Goal: Task Accomplishment & Management: Manage account settings

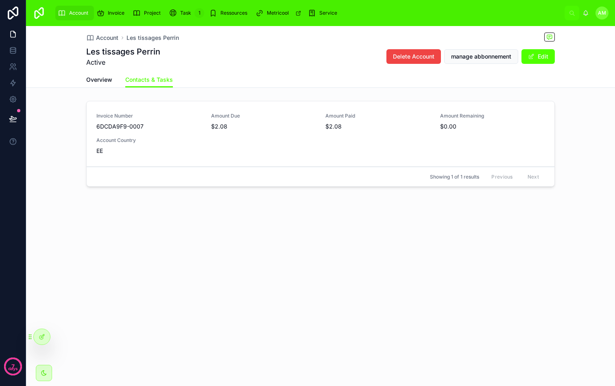
click at [229, 228] on div "Account Les tissages [PERSON_NAME] tissages [PERSON_NAME] Active Delete Account…" at bounding box center [320, 135] width 589 height 219
click at [235, 227] on div "Account Les tissages [PERSON_NAME] tissages [PERSON_NAME] Active Delete Account…" at bounding box center [320, 135] width 589 height 219
click at [284, 143] on div "Invoice Number 6DCDA9F9-0007 Amount Due $2.08 Amount Paid $2.08 Amount Remainin…" at bounding box center [320, 134] width 448 height 42
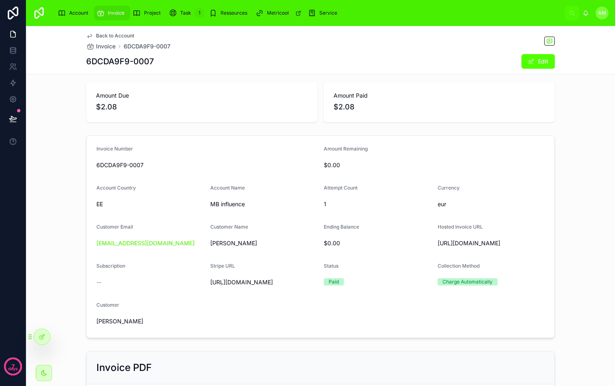
scroll to position [43, 0]
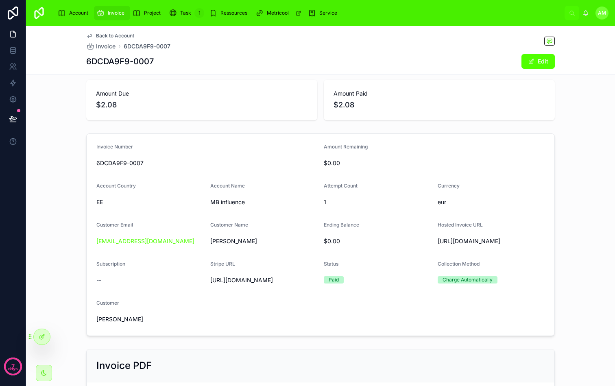
click at [390, 186] on div "Attempt Count" at bounding box center [377, 188] width 107 height 10
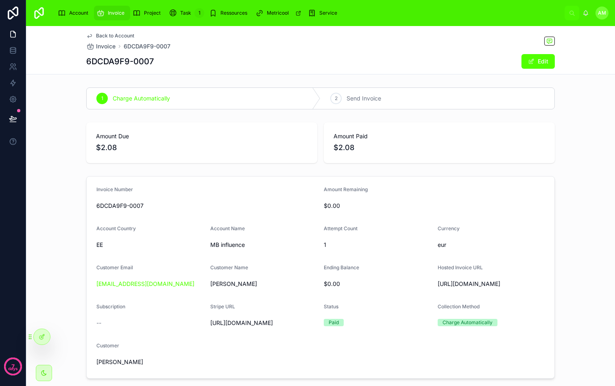
click at [155, 14] on span "Project" at bounding box center [152, 13] width 17 height 7
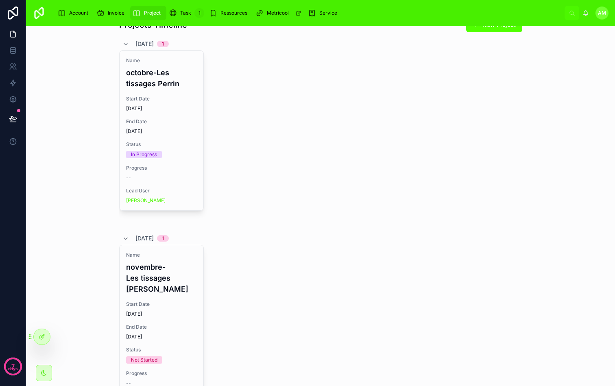
scroll to position [38, 0]
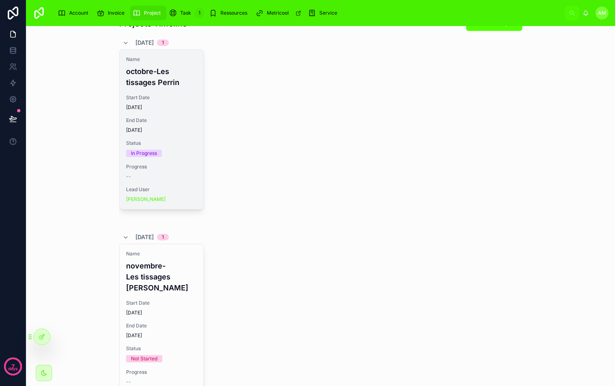
click at [177, 101] on div "Start Date [DATE]" at bounding box center [161, 102] width 71 height 16
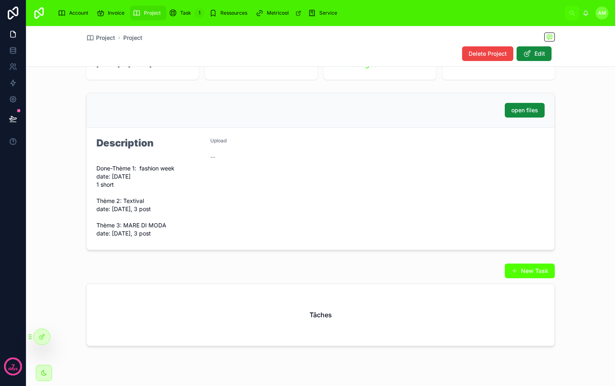
scroll to position [100, 0]
drag, startPoint x: 141, startPoint y: 166, endPoint x: 167, endPoint y: 165, distance: 26.0
click at [168, 165] on span "Done-Thème 1: fashion week date: [DATE] 1 short Thème 2: Textival date: [DATE],…" at bounding box center [149, 200] width 107 height 73
drag, startPoint x: 111, startPoint y: 177, endPoint x: 126, endPoint y: 177, distance: 14.6
click at [126, 177] on span "Done-Thème 1: fashion week date: [DATE] 1 short Thème 2: Textival date: [DATE],…" at bounding box center [149, 200] width 107 height 73
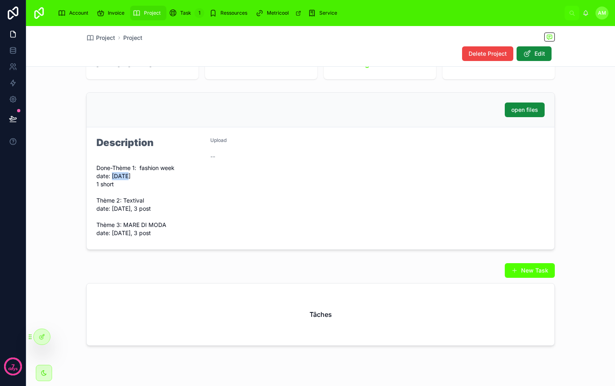
scroll to position [108, 0]
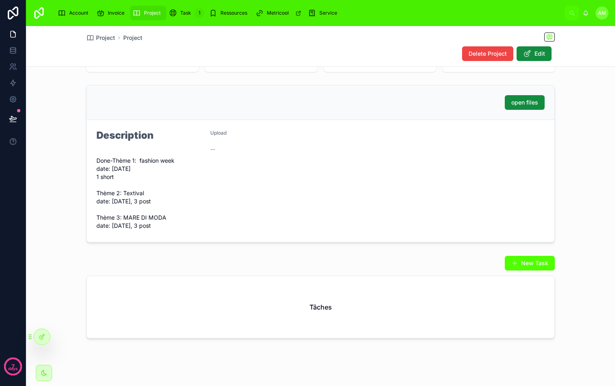
click at [126, 205] on span "Done-Thème 1: fashion week date: [DATE] 1 short Thème 2: Textival date: [DATE],…" at bounding box center [149, 193] width 107 height 73
click at [282, 176] on div "Upload --" at bounding box center [263, 181] width 107 height 103
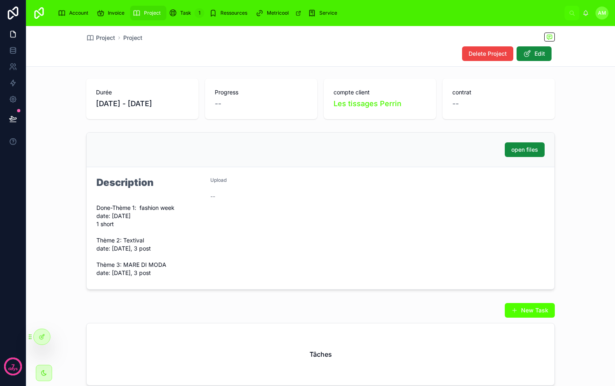
scroll to position [0, 0]
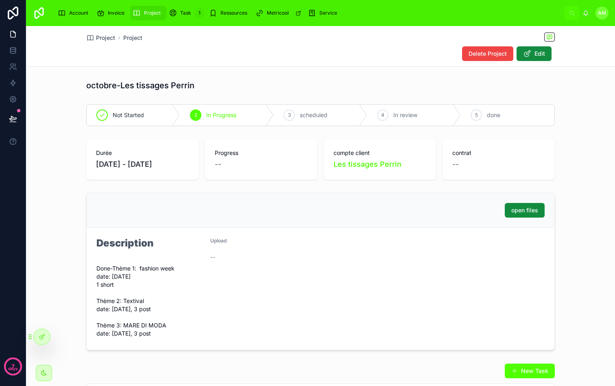
click at [284, 217] on div "open files" at bounding box center [320, 210] width 448 height 15
click at [315, 203] on div "open files" at bounding box center [320, 210] width 448 height 15
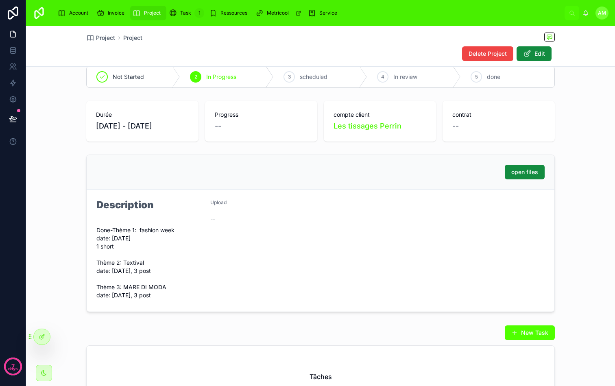
click at [317, 172] on div "open files" at bounding box center [320, 172] width 448 height 15
click at [287, 189] on div "open files" at bounding box center [321, 172] width 468 height 35
click at [323, 177] on div "open files" at bounding box center [320, 172] width 448 height 15
click at [275, 177] on div "open files" at bounding box center [320, 172] width 448 height 15
click at [304, 159] on div "open files" at bounding box center [321, 172] width 468 height 35
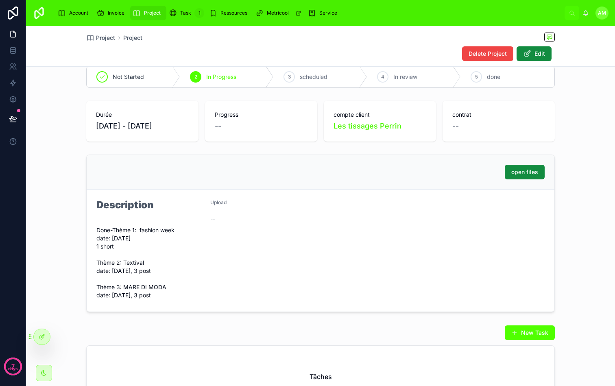
click at [191, 218] on div "Description" at bounding box center [149, 209] width 107 height 21
click at [118, 11] on span "Invoice" at bounding box center [116, 13] width 17 height 7
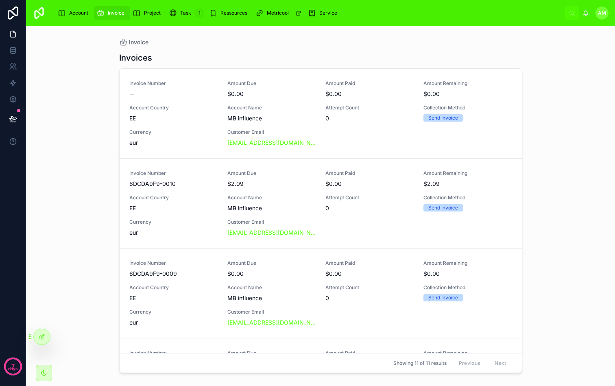
click at [272, 99] on div "Invoice Number -- Amount Due $0.00 Amount Paid $0.00 Amount Remaining $0.00 Acc…" at bounding box center [320, 113] width 383 height 67
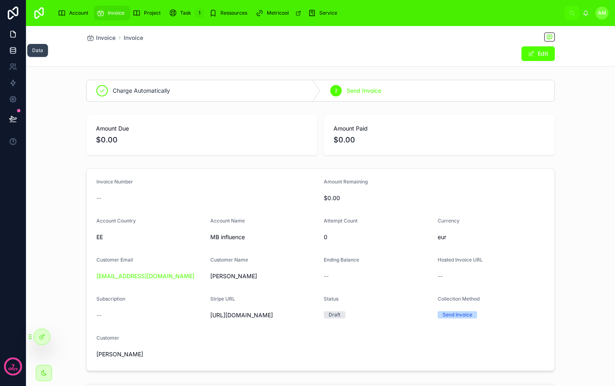
click at [14, 52] on icon at bounding box center [13, 50] width 8 height 8
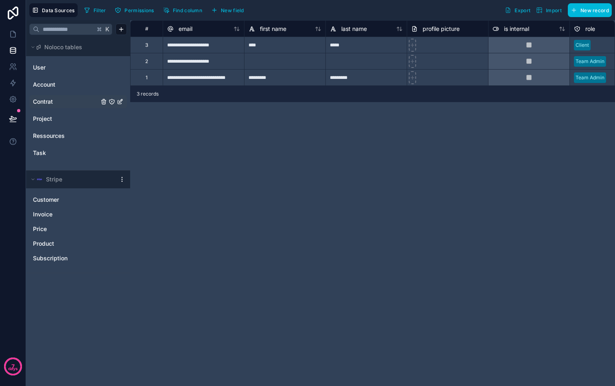
click at [46, 98] on span "Contrat" at bounding box center [43, 102] width 20 height 8
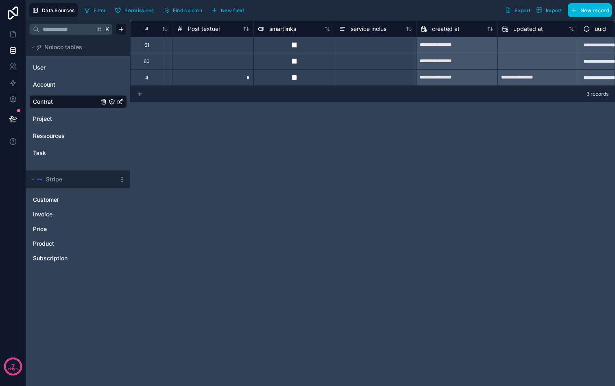
scroll to position [0, 1338]
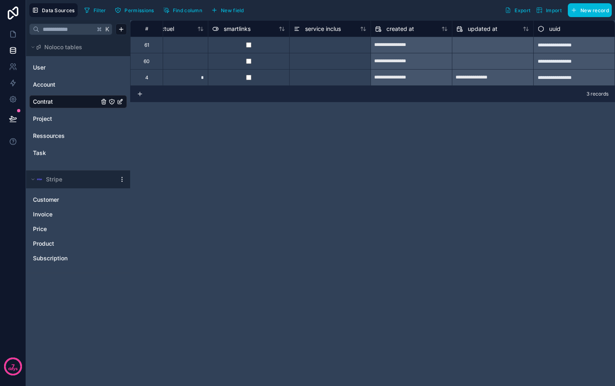
click at [57, 101] on link "Contrat" at bounding box center [66, 102] width 66 height 8
click at [14, 31] on icon at bounding box center [13, 34] width 8 height 8
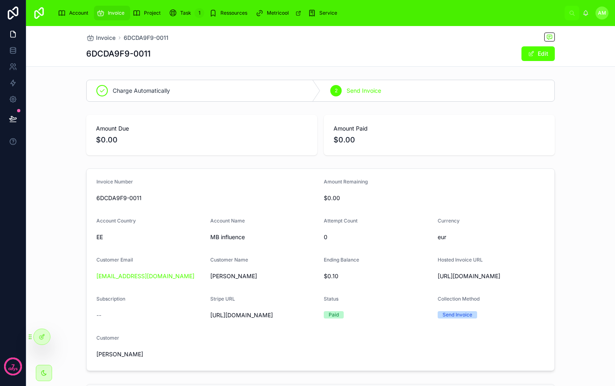
click at [79, 14] on span "Account" at bounding box center [78, 13] width 19 height 7
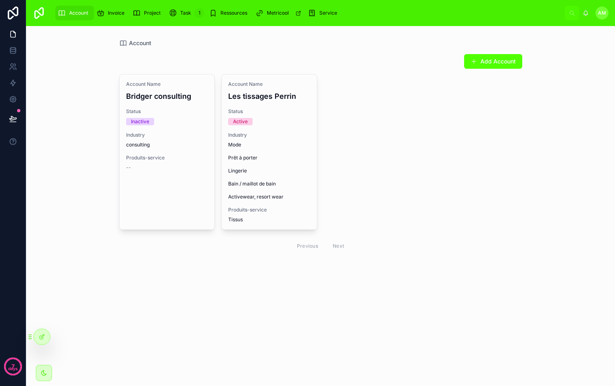
click at [26, 52] on div "7 days" at bounding box center [13, 193] width 26 height 386
click at [20, 52] on link at bounding box center [13, 50] width 26 height 16
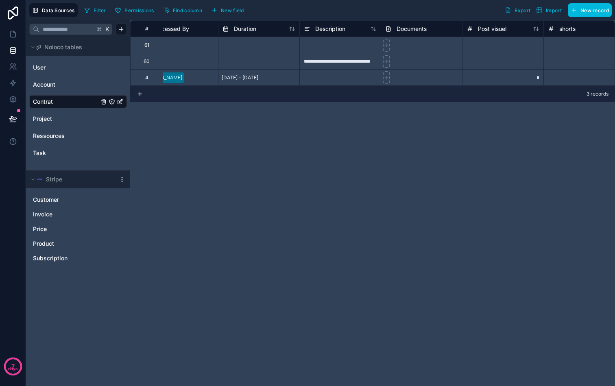
scroll to position [0, 737]
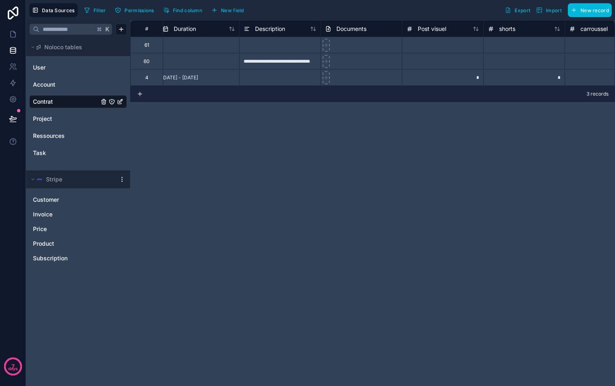
click at [277, 46] on div at bounding box center [279, 45] width 81 height 16
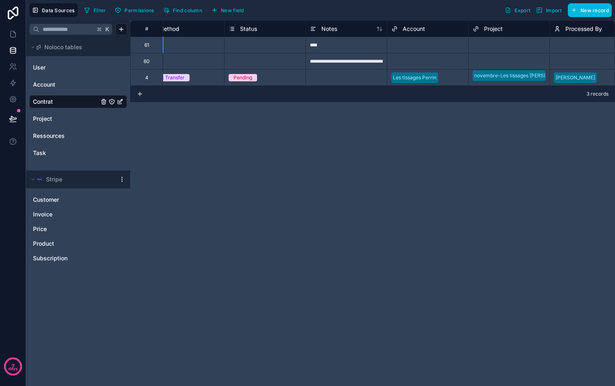
scroll to position [0, 264]
click at [345, 61] on div "**********" at bounding box center [345, 61] width 81 height 16
click at [358, 60] on div "**********" at bounding box center [345, 61] width 81 height 16
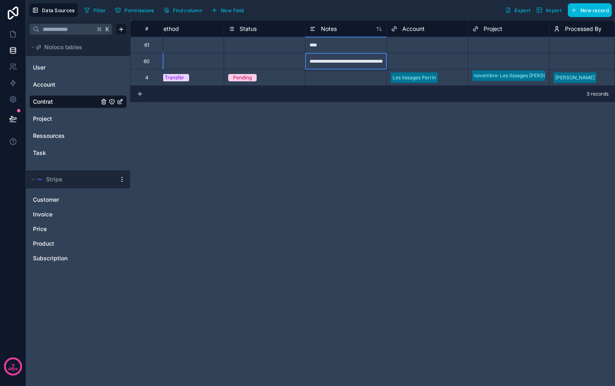
click at [364, 65] on input "**********" at bounding box center [345, 61] width 81 height 16
drag, startPoint x: 337, startPoint y: 60, endPoint x: 439, endPoint y: 59, distance: 102.5
click at [416, 57] on div "Select a Account" at bounding box center [427, 61] width 81 height 11
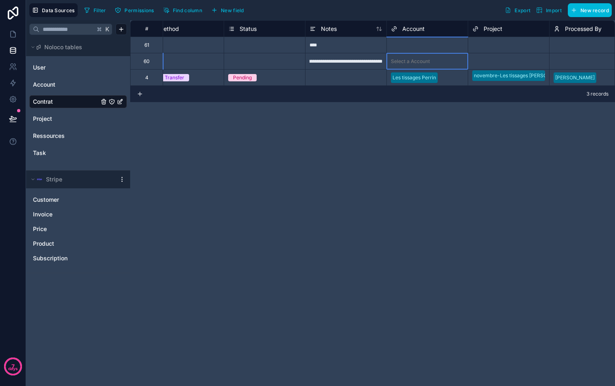
scroll to position [0, 0]
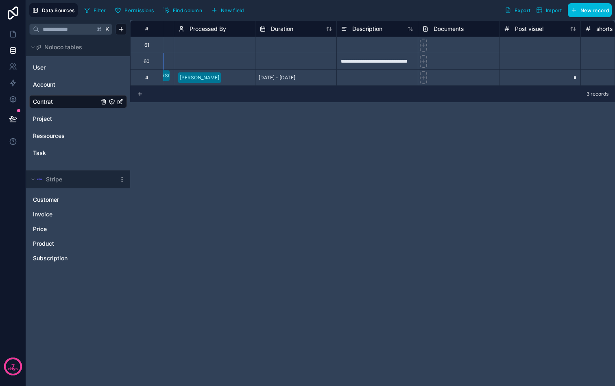
click at [362, 42] on div at bounding box center [376, 45] width 81 height 16
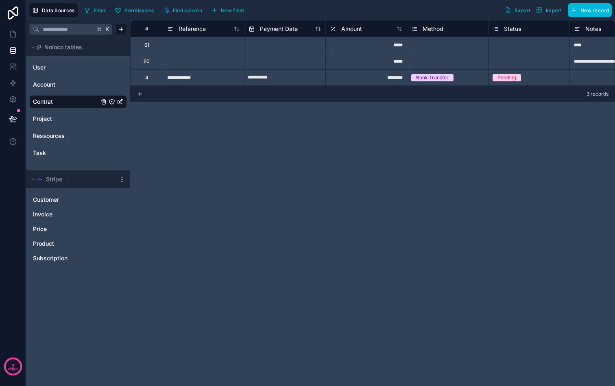
click at [240, 153] on div "**********" at bounding box center [372, 203] width 485 height 366
click at [58, 99] on link "Contrat" at bounding box center [66, 102] width 66 height 8
click at [45, 261] on span "Subscription" at bounding box center [50, 258] width 35 height 8
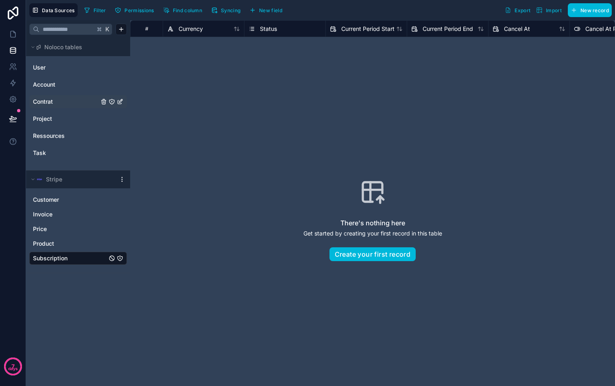
click at [60, 107] on div "Contrat" at bounding box center [78, 101] width 98 height 13
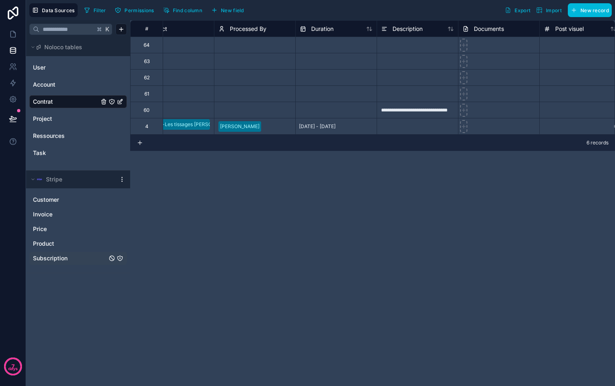
scroll to position [0, 608]
click at [416, 43] on div at bounding box center [409, 45] width 81 height 16
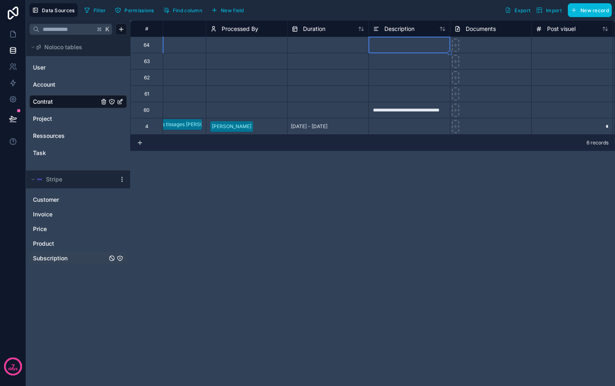
click at [411, 67] on div at bounding box center [409, 61] width 81 height 16
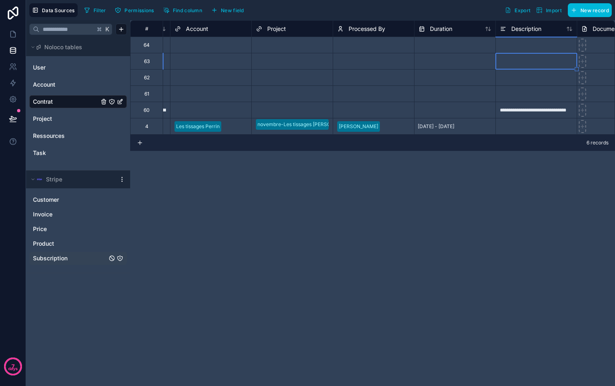
scroll to position [0, 516]
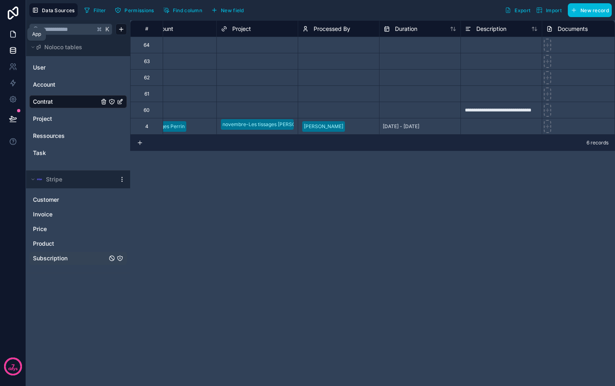
click at [17, 33] on link at bounding box center [13, 34] width 26 height 16
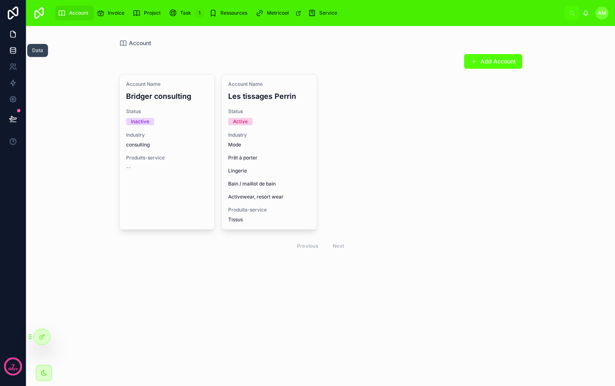
click at [15, 50] on icon at bounding box center [12, 51] width 5 height 3
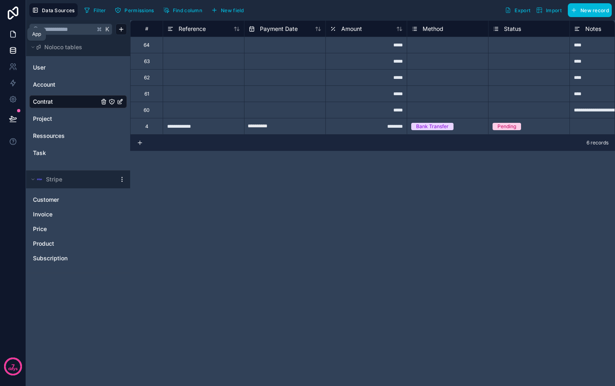
click at [15, 30] on icon at bounding box center [13, 34] width 8 height 8
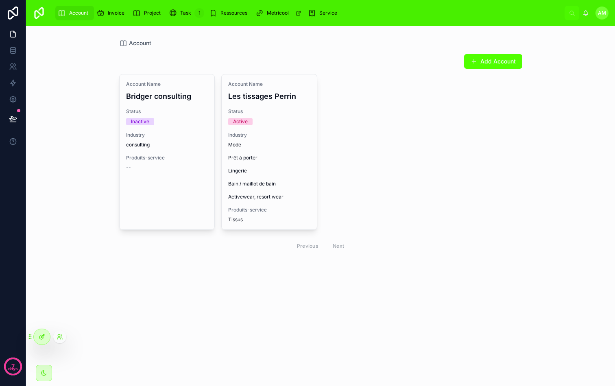
click at [39, 330] on div at bounding box center [42, 336] width 16 height 15
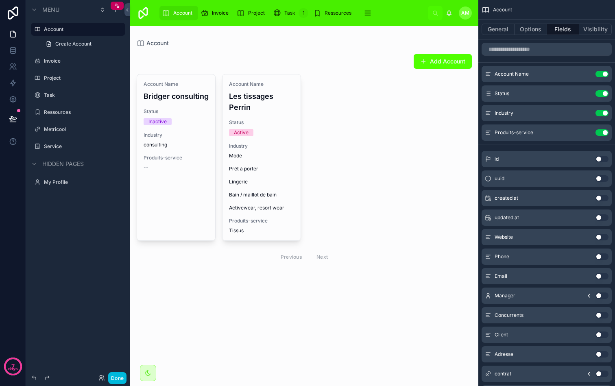
click at [345, 201] on div at bounding box center [304, 159] width 348 height 266
click at [214, 8] on div "Invoice" at bounding box center [216, 13] width 31 height 13
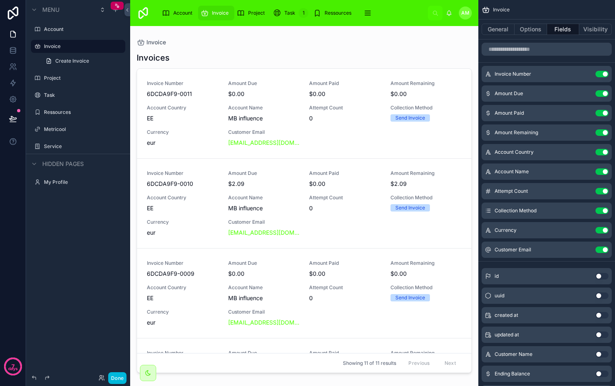
click at [209, 109] on div at bounding box center [304, 201] width 348 height 350
click at [220, 108] on div "Invoice Number 6DCDA9F9-0011 Amount Due $0.00 Amount Paid $0.00 Amount Remainin…" at bounding box center [304, 113] width 315 height 67
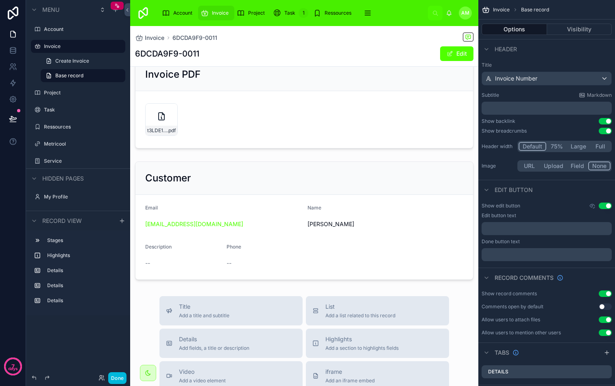
scroll to position [103, 0]
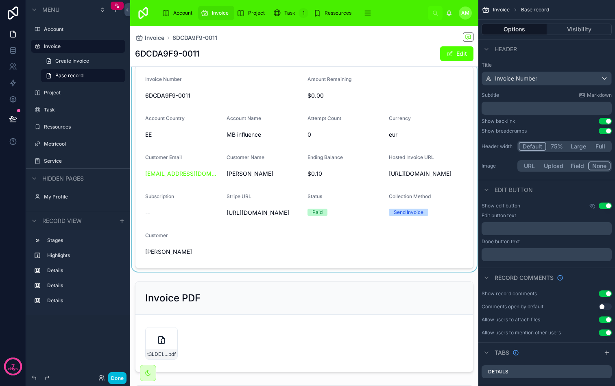
click at [300, 171] on div at bounding box center [304, 167] width 348 height 209
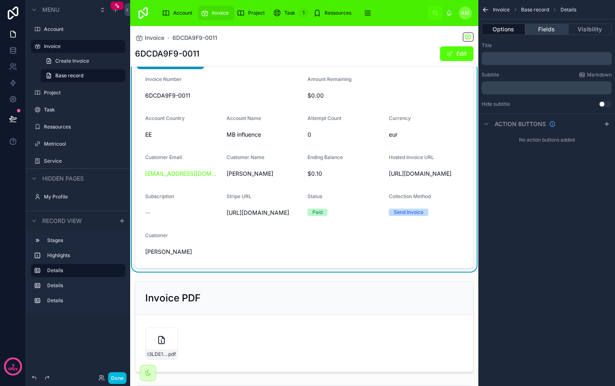
click at [548, 24] on button "Fields" at bounding box center [546, 29] width 43 height 11
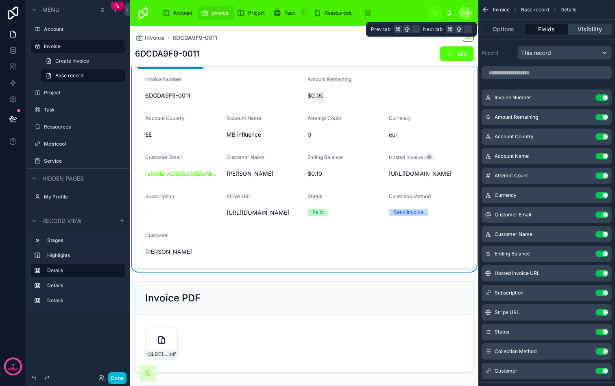
click at [589, 26] on button "Visibility" at bounding box center [590, 29] width 43 height 11
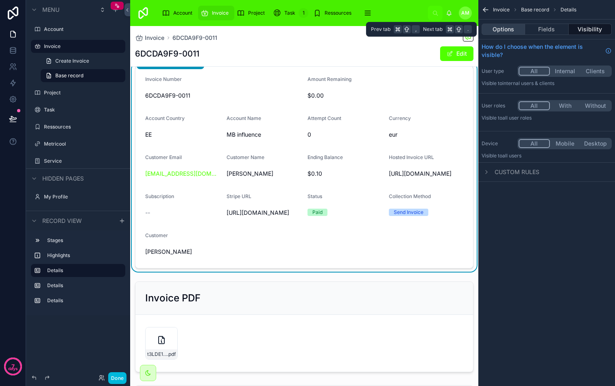
click at [514, 29] on button "Options" at bounding box center [504, 29] width 44 height 11
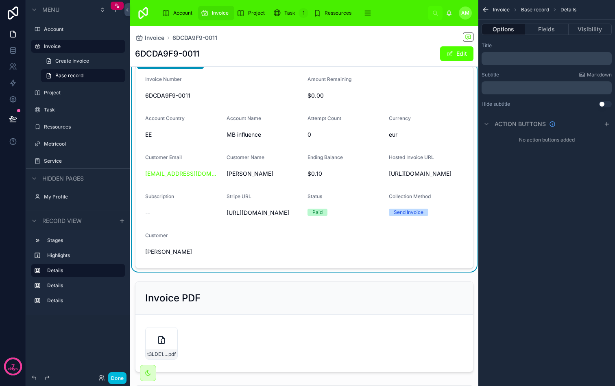
click at [173, 11] on span "Account" at bounding box center [182, 13] width 19 height 7
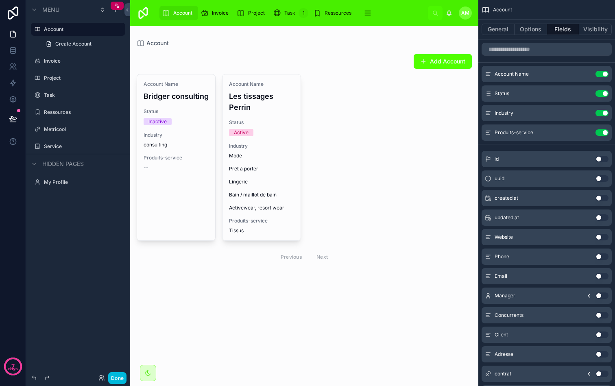
click at [361, 113] on div at bounding box center [304, 159] width 348 height 266
click at [504, 34] on button "General" at bounding box center [498, 29] width 33 height 11
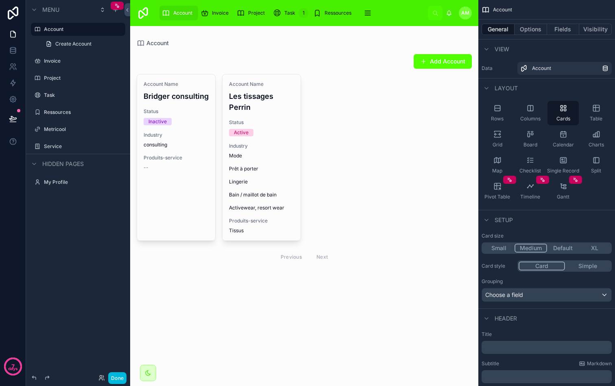
click at [338, 180] on div "Account Name Bridger consulting Status Inactive Industry consulting Produits-se…" at bounding box center [304, 170] width 335 height 192
click at [120, 374] on button "Done" at bounding box center [117, 378] width 18 height 12
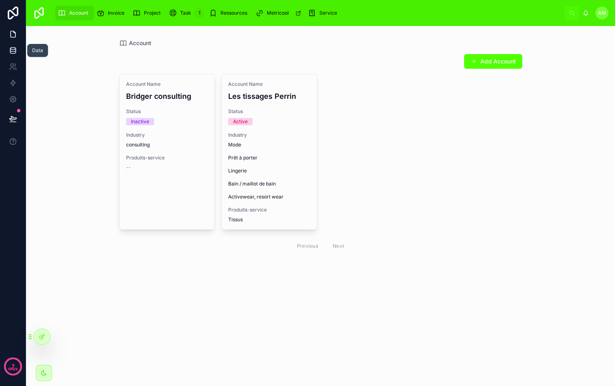
click at [19, 51] on link at bounding box center [13, 50] width 26 height 16
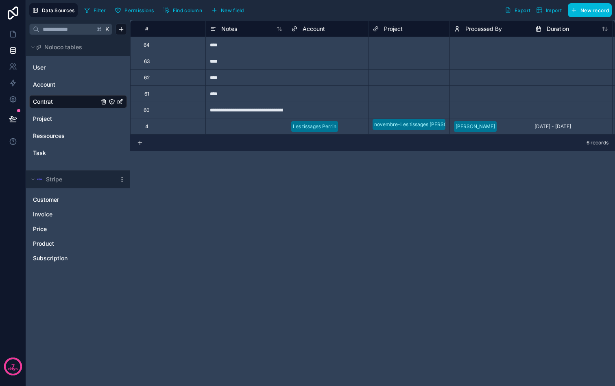
scroll to position [0, 254]
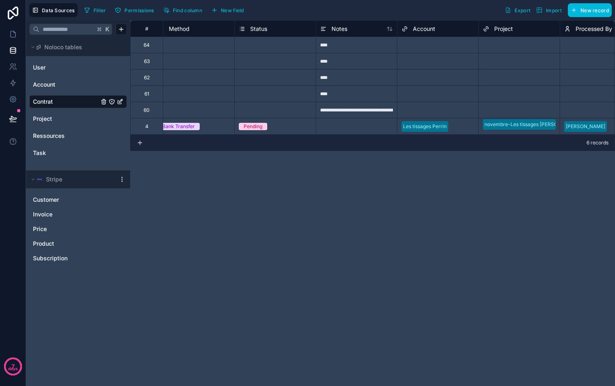
click at [342, 41] on div "****" at bounding box center [356, 45] width 81 height 16
click at [290, 218] on div "**********" at bounding box center [372, 203] width 485 height 366
click at [19, 34] on link at bounding box center [13, 34] width 26 height 16
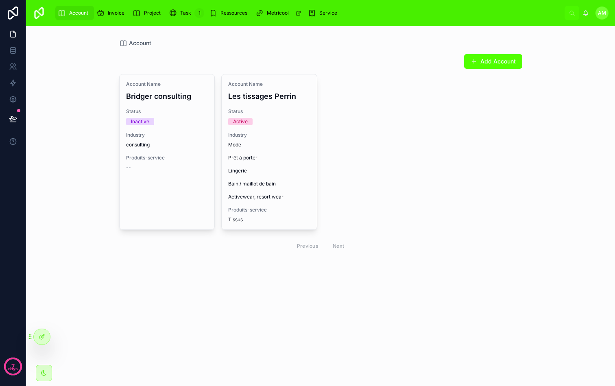
click at [410, 140] on div "Account Name Bridger consulting Status Inactive Industry consulting Produits-se…" at bounding box center [320, 164] width 403 height 181
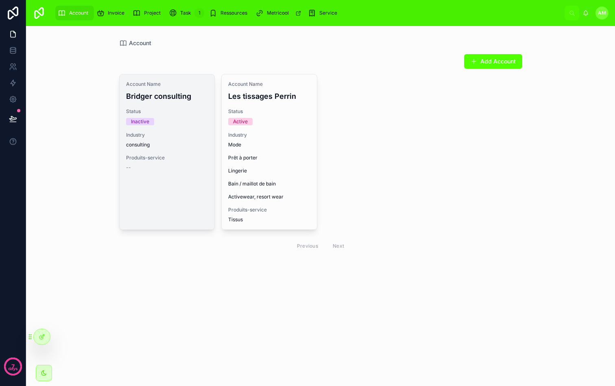
click at [179, 142] on span "consulting" at bounding box center [167, 145] width 82 height 7
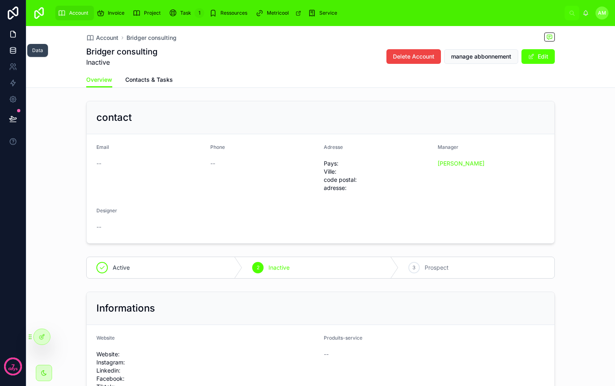
click at [15, 50] on icon at bounding box center [12, 49] width 5 height 3
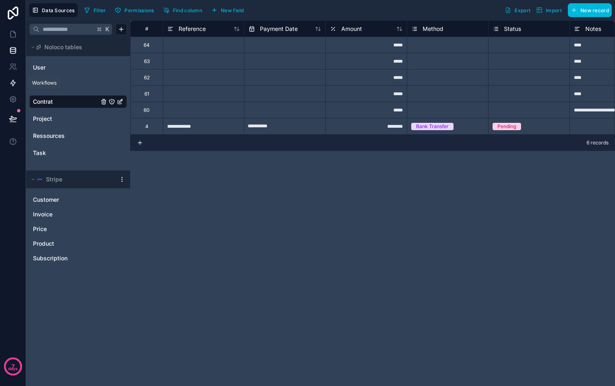
click at [13, 82] on icon at bounding box center [13, 83] width 5 height 6
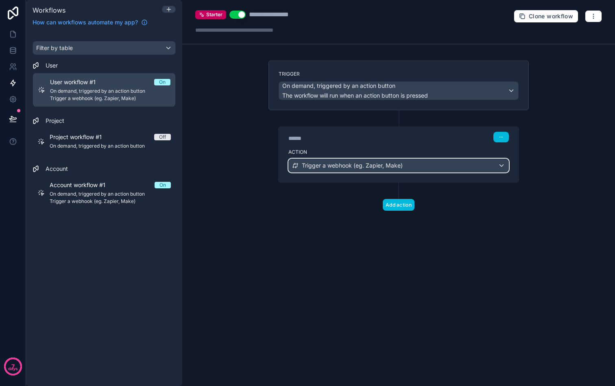
click at [459, 162] on div "Trigger a webhook (eg. Zapier, Make)" at bounding box center [399, 165] width 220 height 13
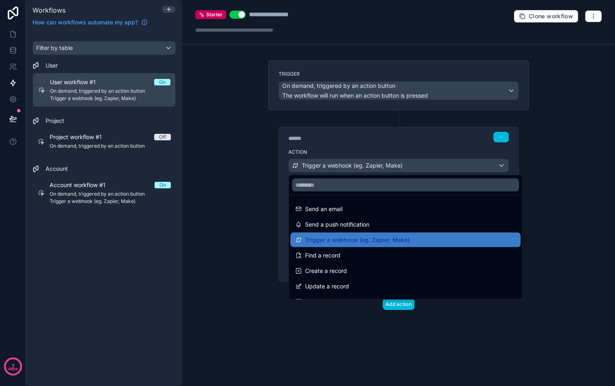
click at [539, 172] on div at bounding box center [307, 193] width 615 height 386
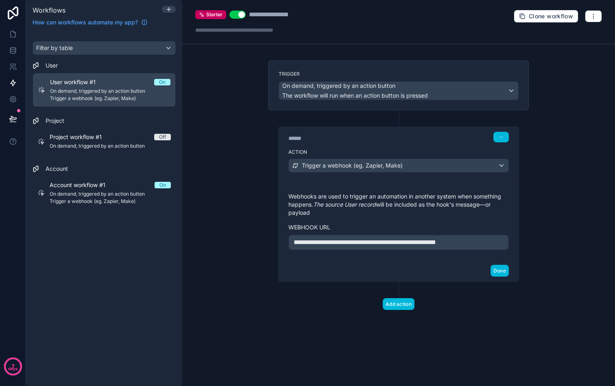
click at [555, 83] on div "**********" at bounding box center [398, 193] width 433 height 386
click at [579, 131] on div "**********" at bounding box center [398, 193] width 433 height 386
click at [242, 165] on div "**********" at bounding box center [398, 193] width 433 height 386
click at [569, 102] on div "**********" at bounding box center [398, 193] width 433 height 386
click at [13, 37] on icon at bounding box center [13, 34] width 8 height 8
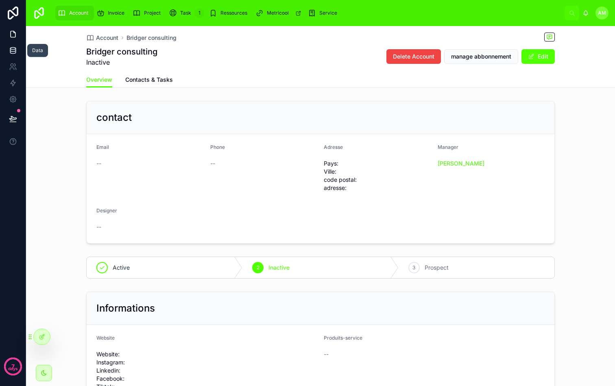
click at [17, 53] on link at bounding box center [13, 50] width 26 height 16
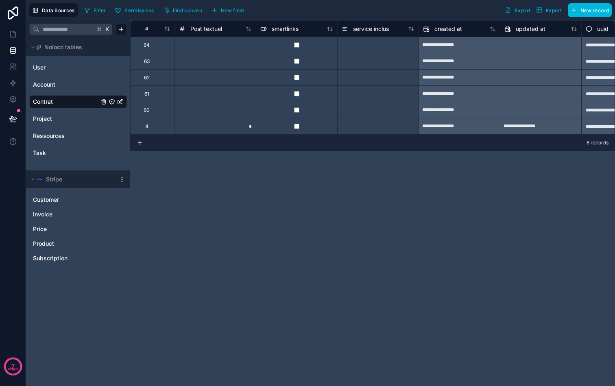
scroll to position [0, 1338]
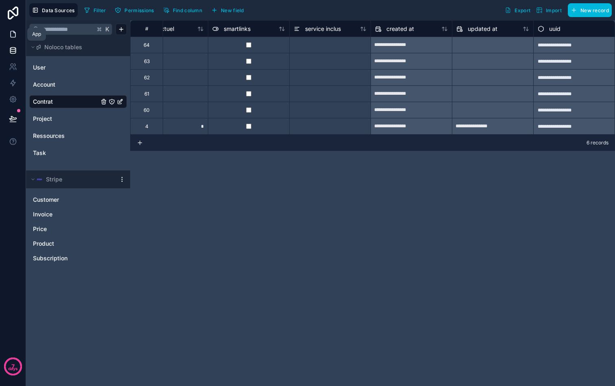
click at [14, 34] on icon at bounding box center [13, 34] width 8 height 8
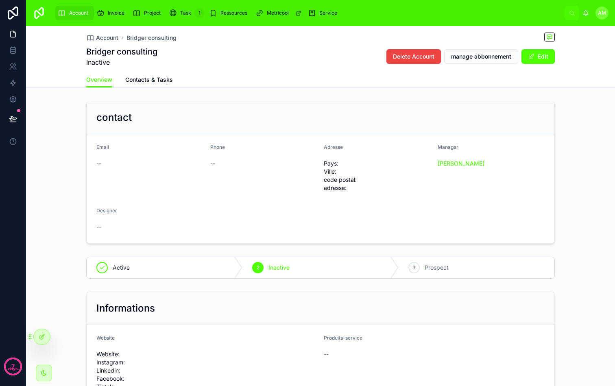
click at [587, 100] on div "contact Email -- Phone -- Adresse Pays: Ville: code postal: adresse: Manager [P…" at bounding box center [320, 172] width 589 height 149
click at [576, 63] on div "Account Bridger consulting Bridger consulting Inactive Delete Account manage ab…" at bounding box center [320, 57] width 589 height 62
click at [329, 103] on div "contact" at bounding box center [321, 117] width 468 height 33
click at [337, 58] on div "Bridger consulting Inactive Delete Account manage abbonnement Edit" at bounding box center [320, 56] width 469 height 21
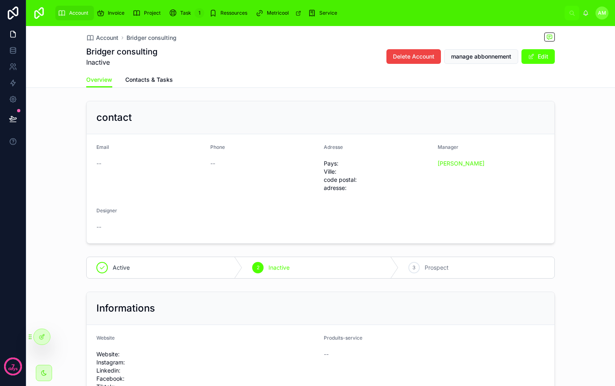
click at [78, 17] on div "Account" at bounding box center [75, 13] width 34 height 13
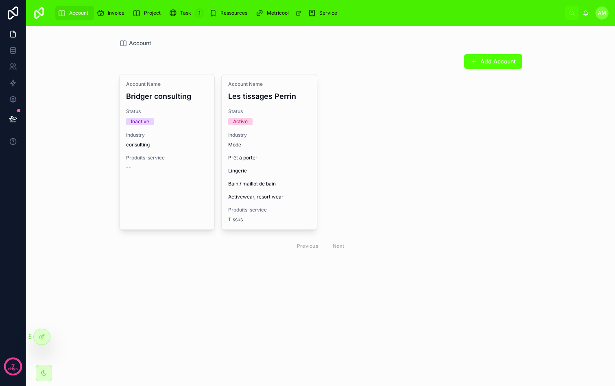
click at [118, 17] on div "Invoice" at bounding box center [111, 13] width 31 height 13
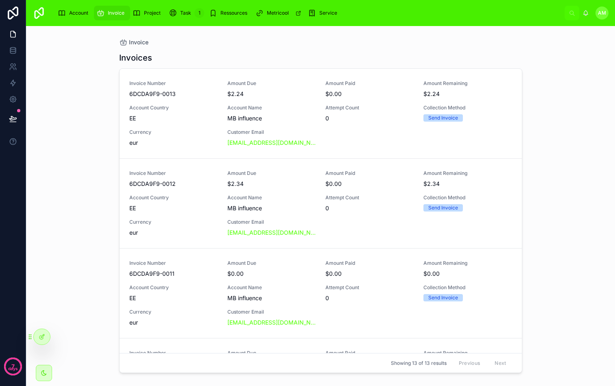
click at [151, 11] on span "Project" at bounding box center [152, 13] width 17 height 7
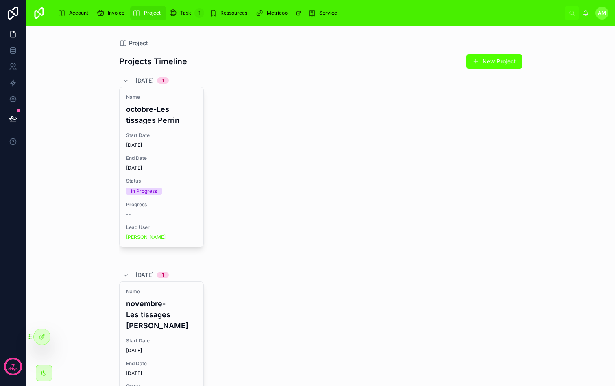
click at [224, 11] on span "Ressources" at bounding box center [233, 13] width 27 height 7
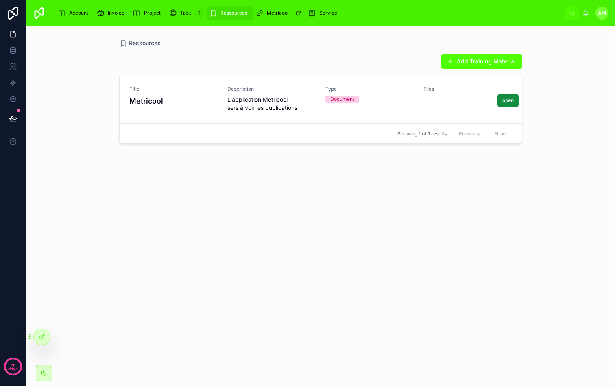
click at [347, 91] on span "Type" at bounding box center [369, 89] width 88 height 7
click at [316, 13] on div "Service" at bounding box center [324, 13] width 33 height 13
